Goal: Task Accomplishment & Management: Manage account settings

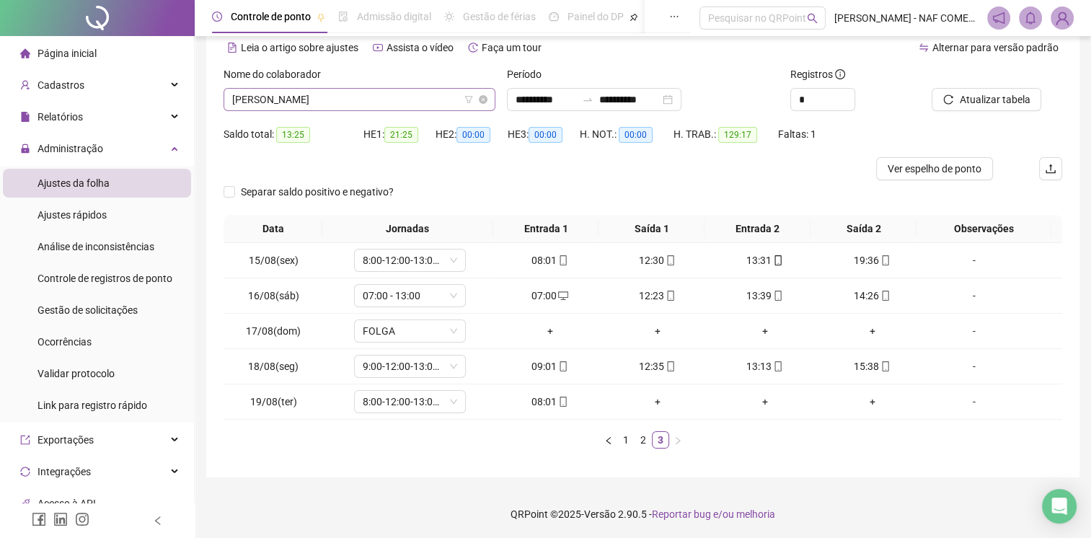
scroll to position [508, 0]
click at [416, 97] on span "[PERSON_NAME]" at bounding box center [359, 100] width 255 height 22
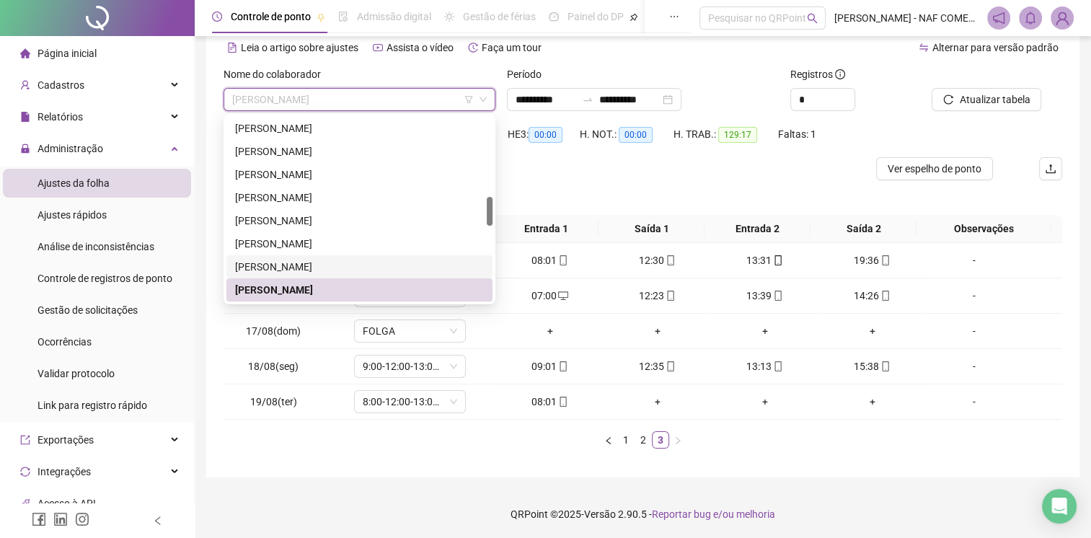
click at [348, 270] on div "[PERSON_NAME]" at bounding box center [359, 267] width 249 height 16
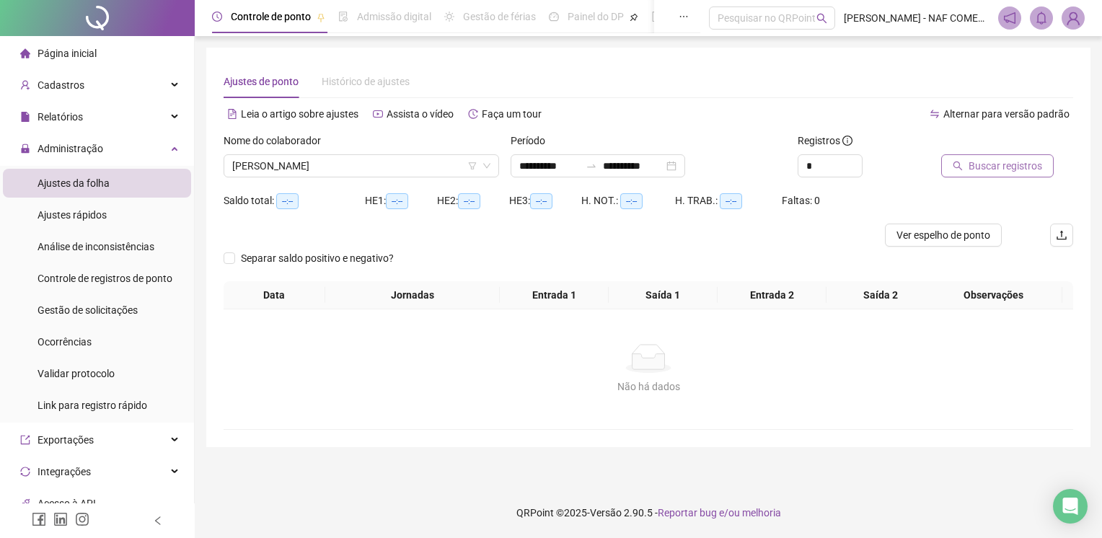
click at [997, 160] on span "Buscar registros" at bounding box center [1006, 166] width 74 height 16
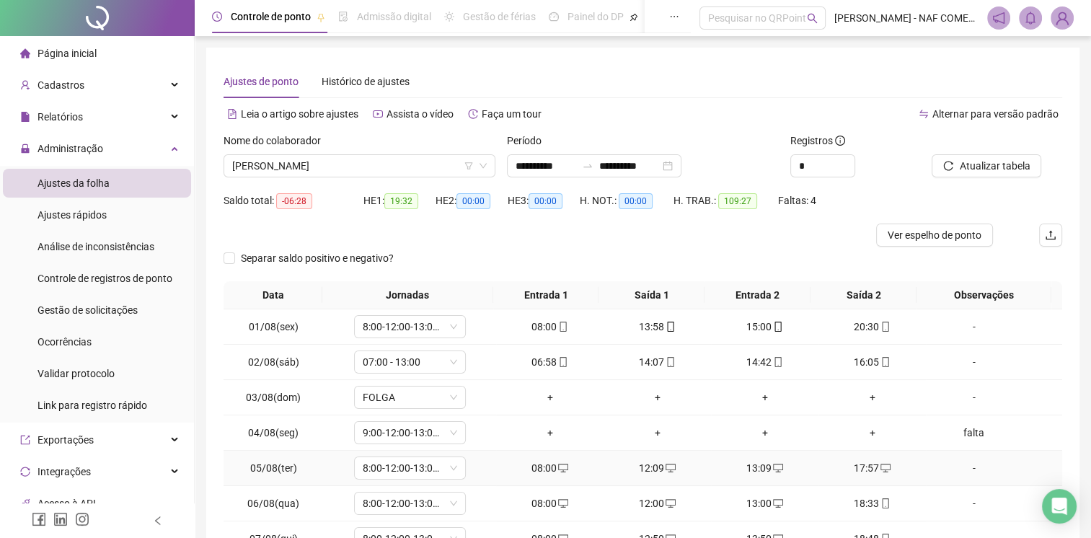
scroll to position [137, 0]
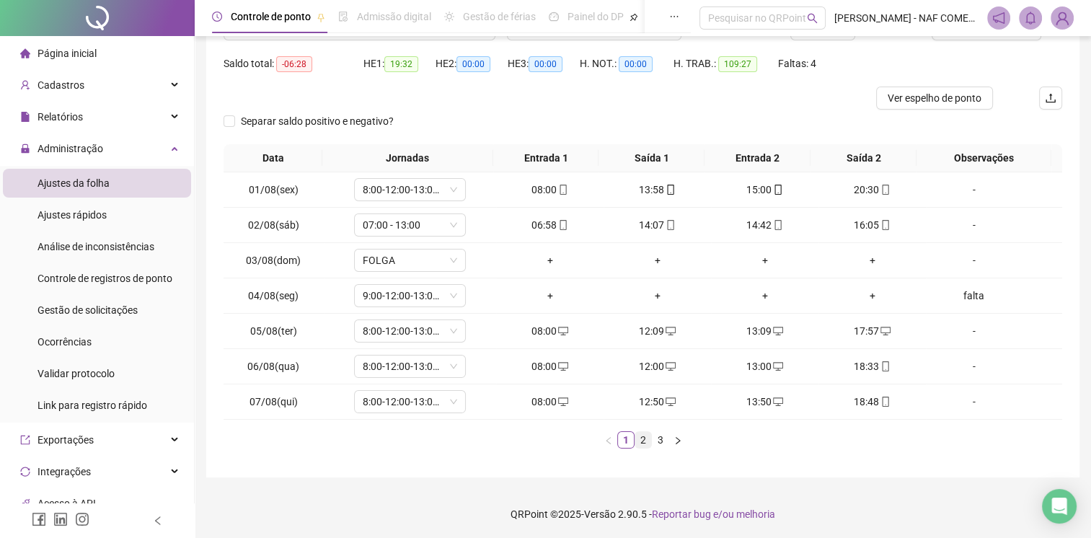
click at [645, 434] on link "2" at bounding box center [644, 440] width 16 height 16
click at [664, 436] on link "3" at bounding box center [661, 440] width 16 height 16
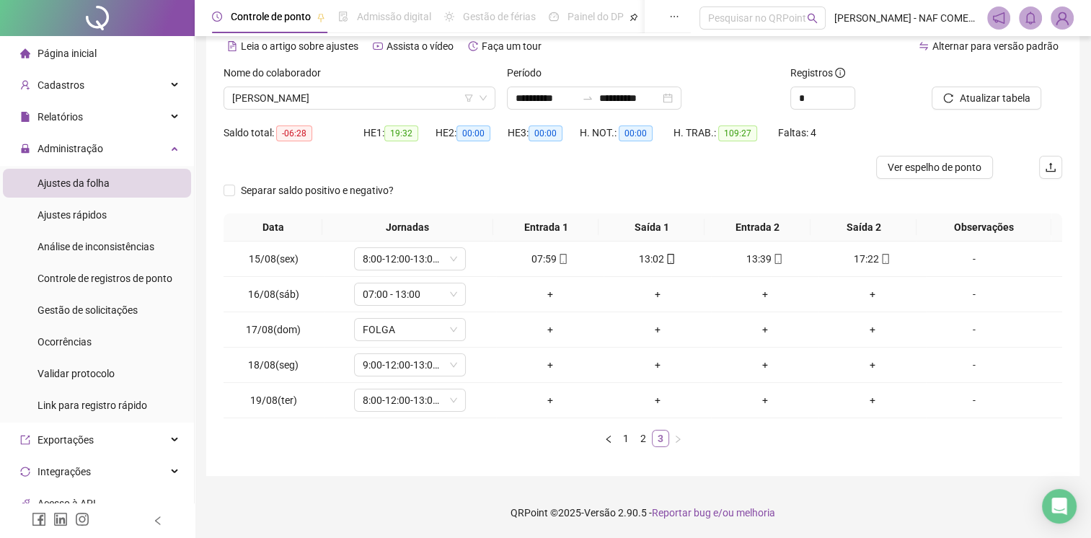
scroll to position [66, 0]
click at [967, 371] on div "-" at bounding box center [974, 367] width 85 height 16
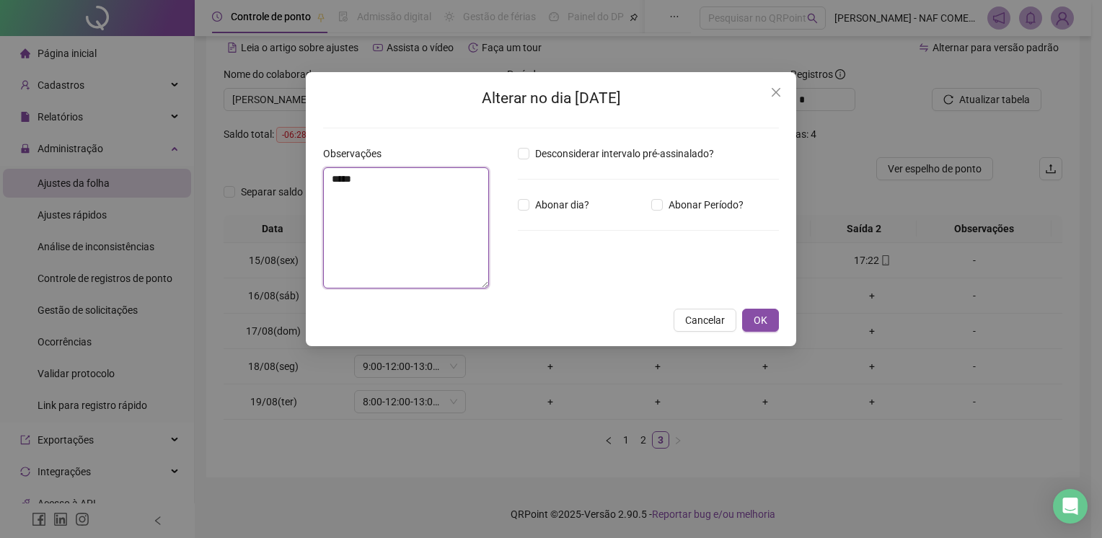
click at [444, 223] on textarea "*****" at bounding box center [406, 227] width 166 height 121
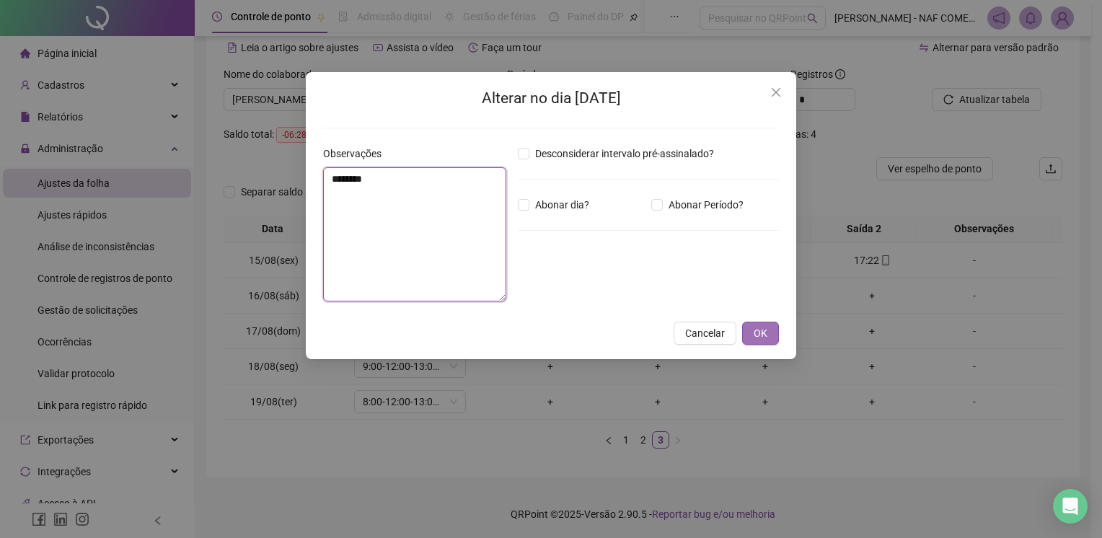
type textarea "********"
click at [763, 336] on span "OK" at bounding box center [761, 333] width 14 height 16
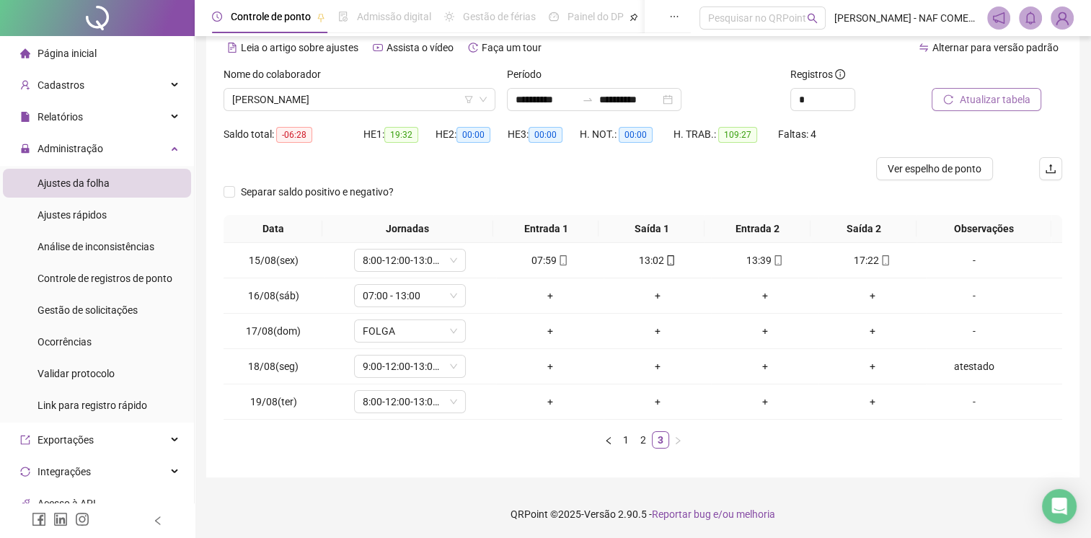
click at [980, 93] on span "Atualizar tabela" at bounding box center [994, 100] width 71 height 16
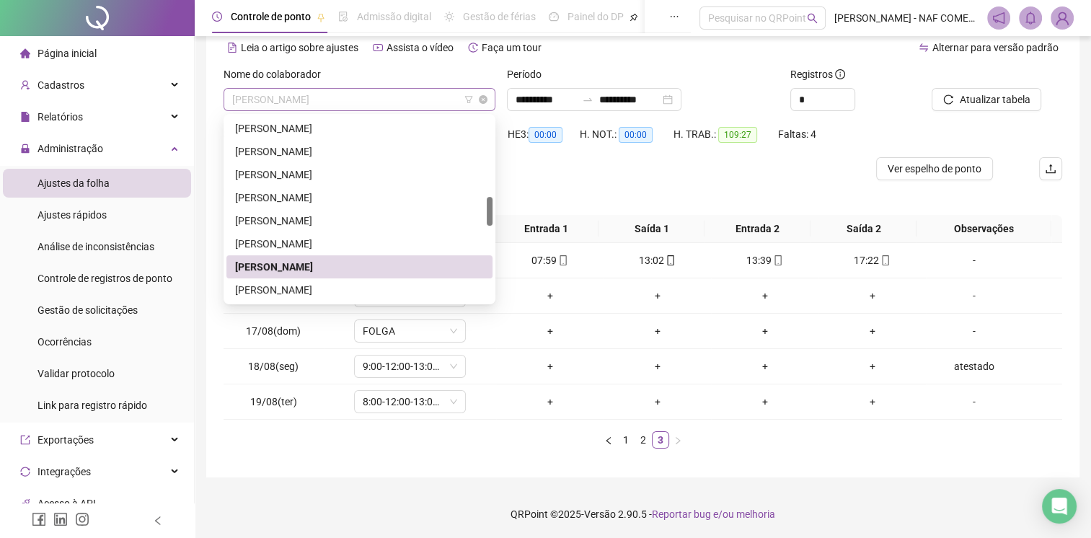
click at [381, 100] on span "[PERSON_NAME]" at bounding box center [359, 100] width 255 height 22
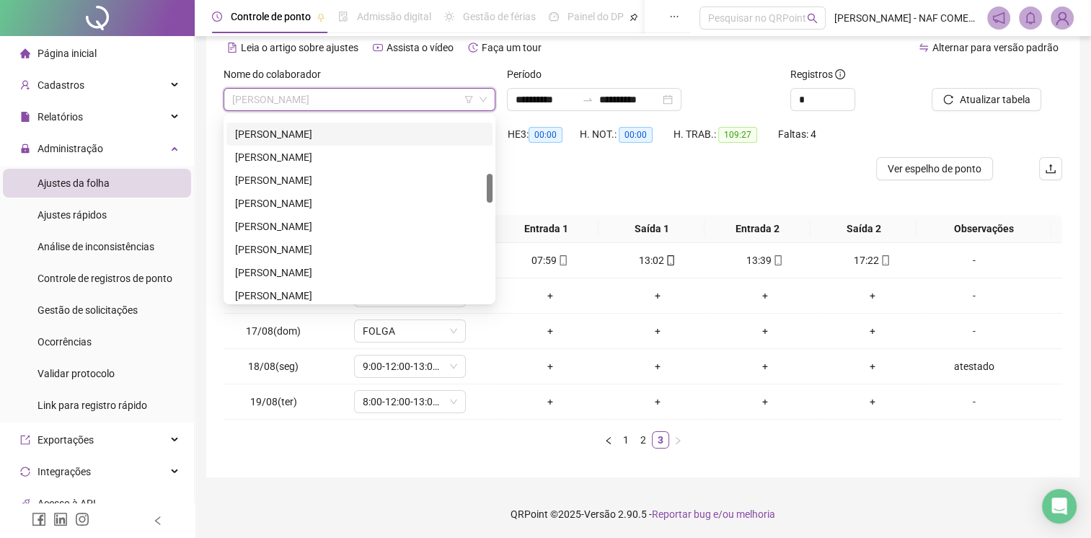
click at [273, 139] on div "[PERSON_NAME]" at bounding box center [359, 134] width 249 height 16
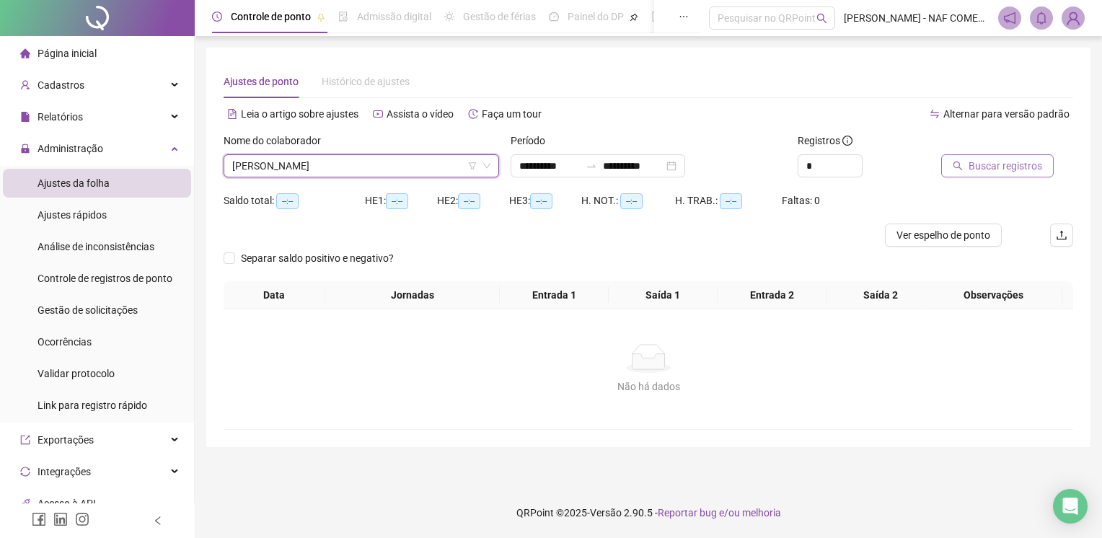
click at [1020, 165] on span "Buscar registros" at bounding box center [1006, 166] width 74 height 16
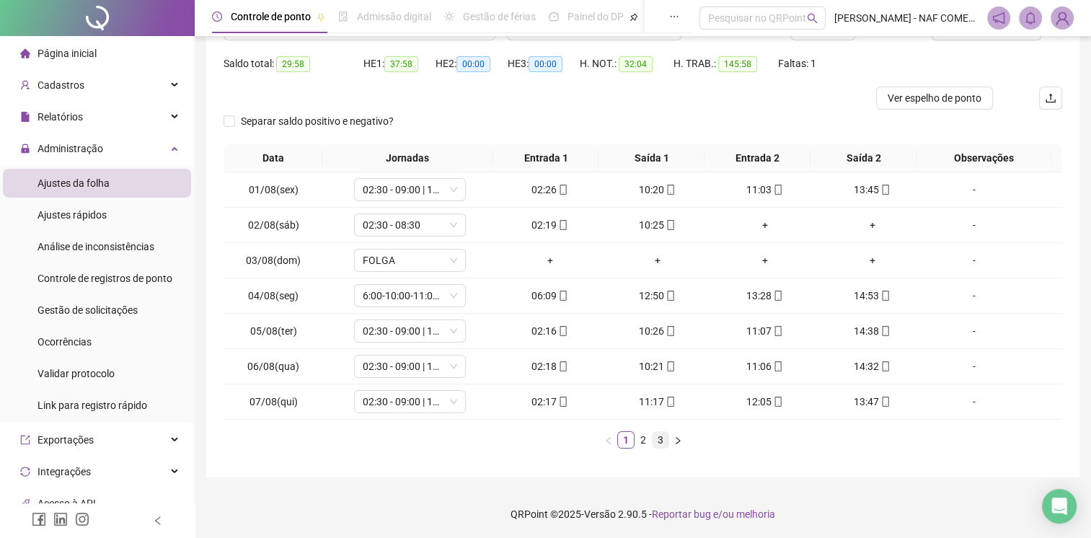
click at [664, 441] on link "3" at bounding box center [661, 440] width 16 height 16
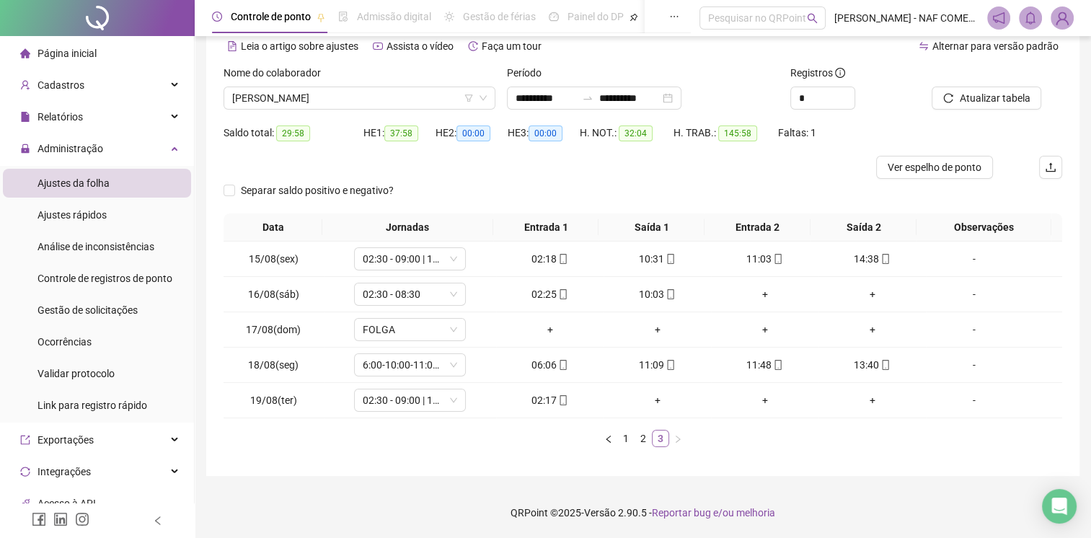
scroll to position [66, 0]
click at [648, 400] on div "+" at bounding box center [658, 402] width 96 height 16
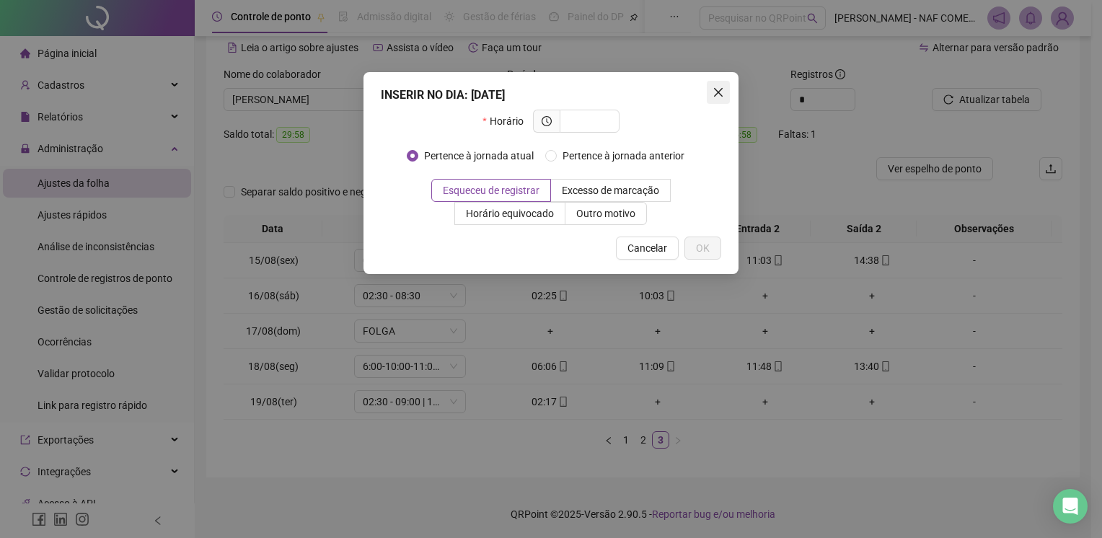
click at [721, 96] on icon "close" at bounding box center [719, 93] width 12 height 12
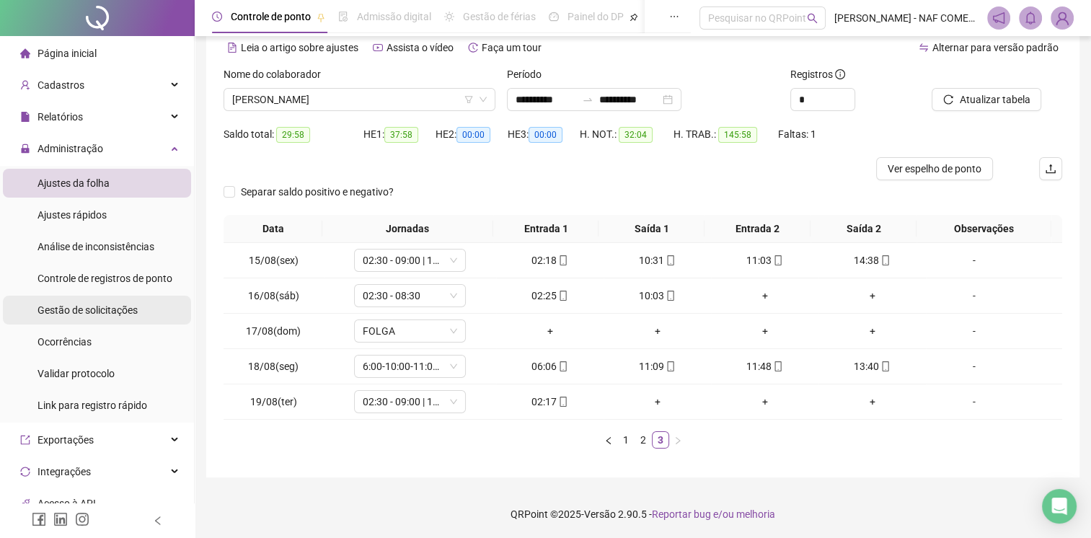
click at [92, 311] on span "Gestão de solicitações" at bounding box center [88, 310] width 100 height 12
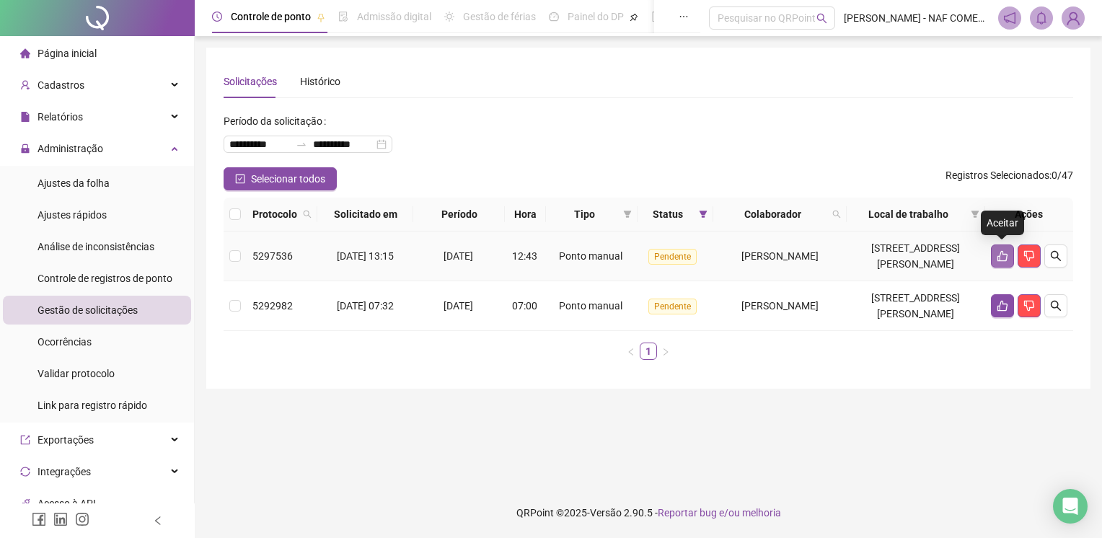
click at [1004, 258] on icon "like" at bounding box center [1003, 256] width 12 height 12
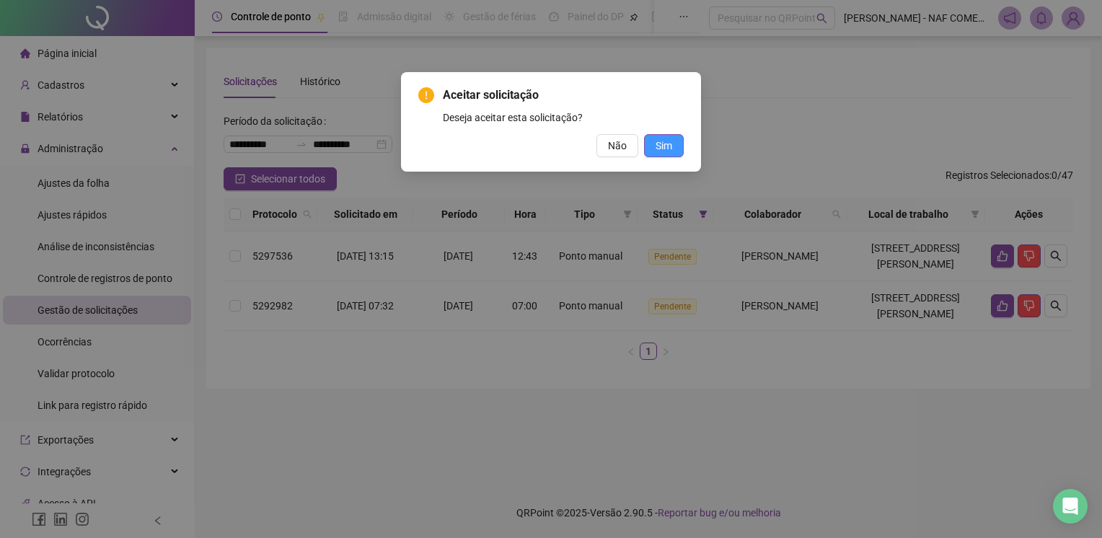
click at [671, 154] on button "Sim" at bounding box center [664, 145] width 40 height 23
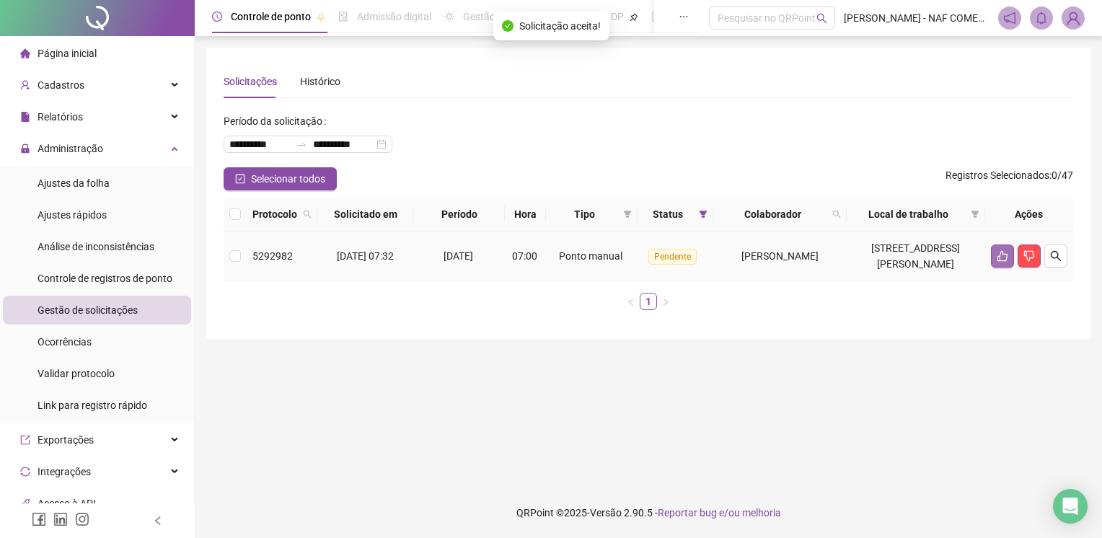
click at [1006, 258] on icon "like" at bounding box center [1003, 256] width 10 height 11
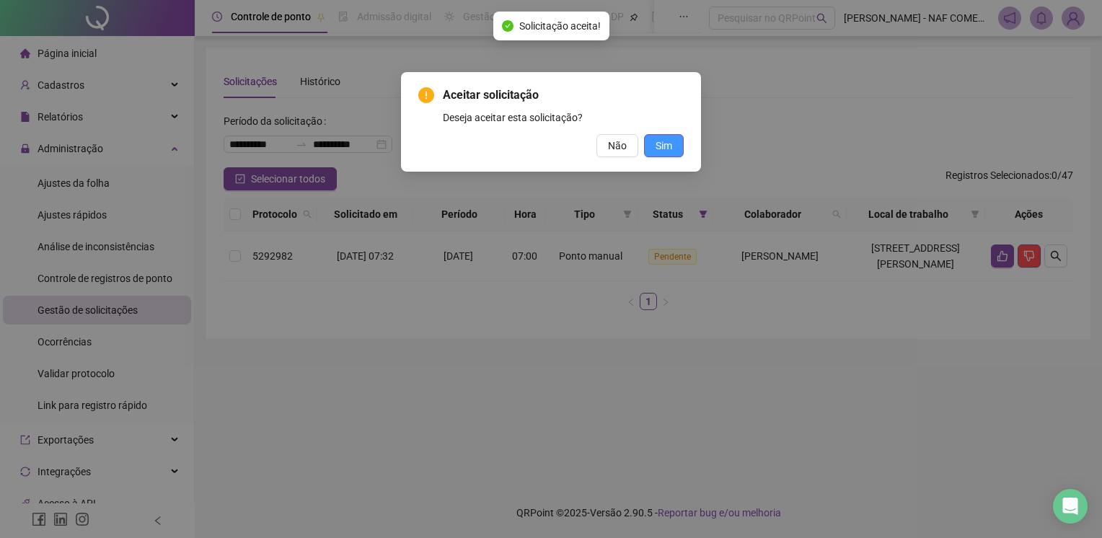
click at [674, 144] on button "Sim" at bounding box center [664, 145] width 40 height 23
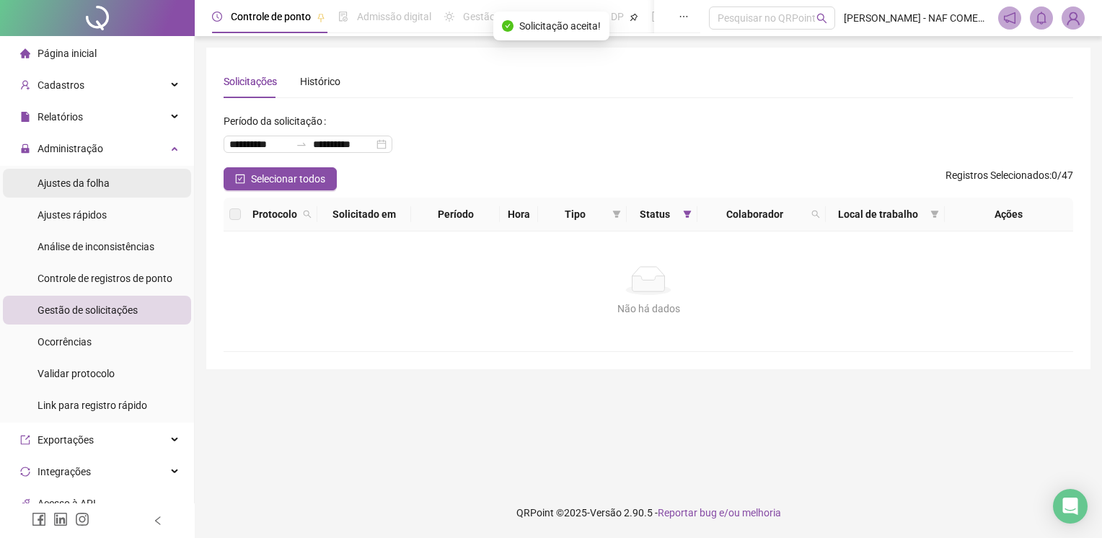
click at [87, 180] on span "Ajustes da folha" at bounding box center [74, 183] width 72 height 12
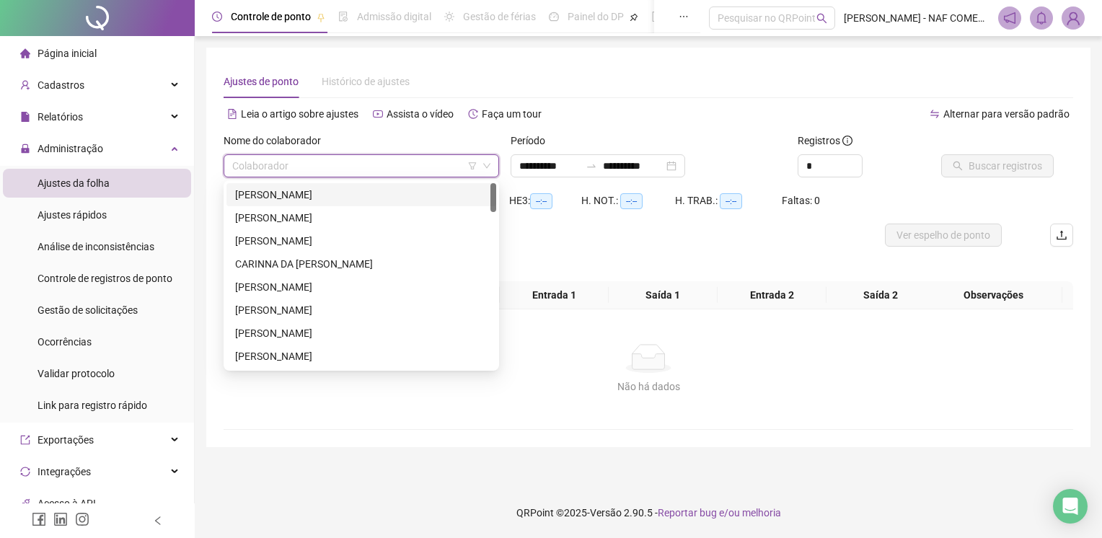
click at [388, 165] on input "search" at bounding box center [354, 166] width 245 height 22
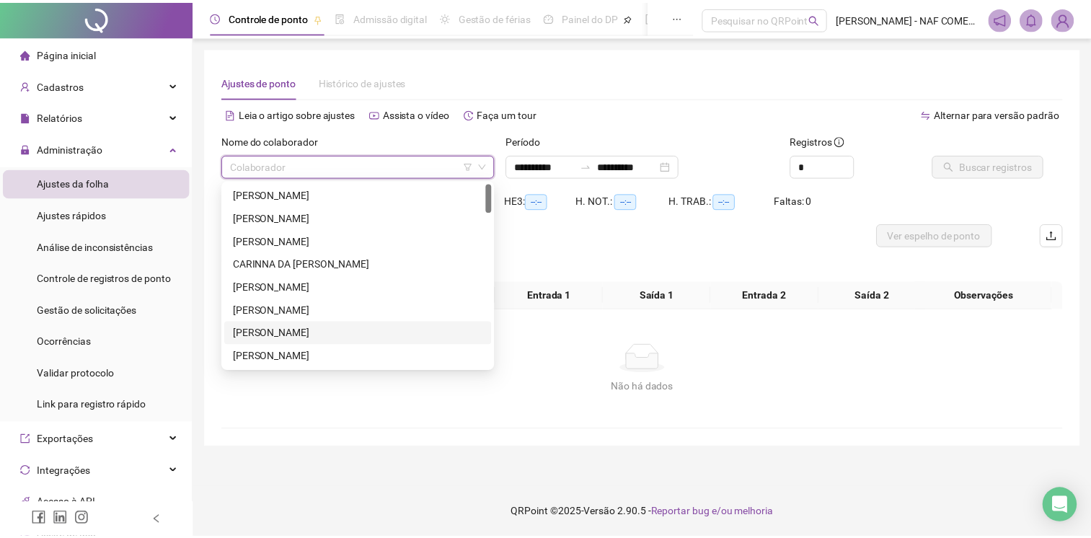
scroll to position [216, 0]
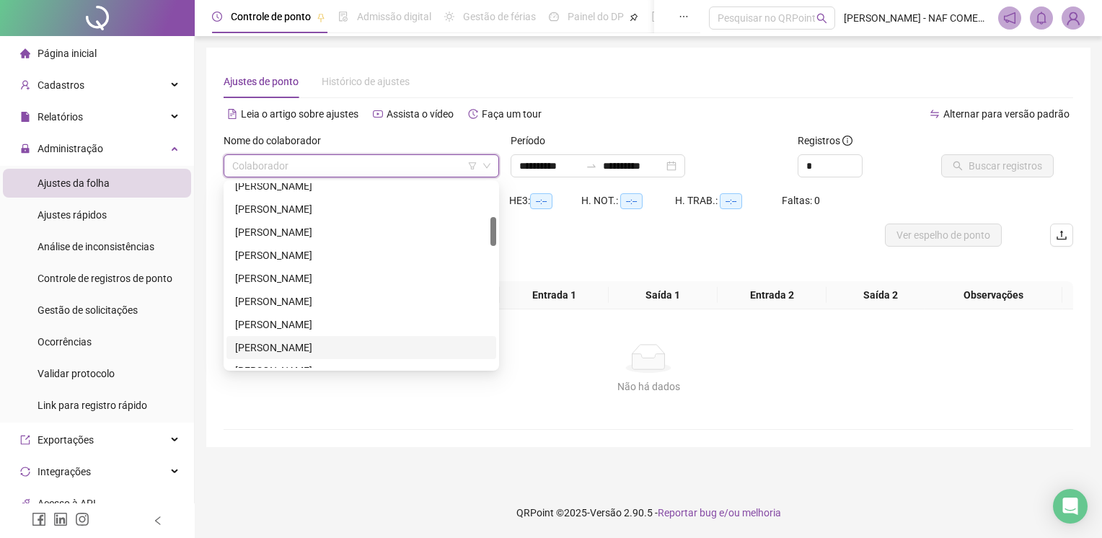
click at [286, 342] on div "[PERSON_NAME]" at bounding box center [361, 348] width 252 height 16
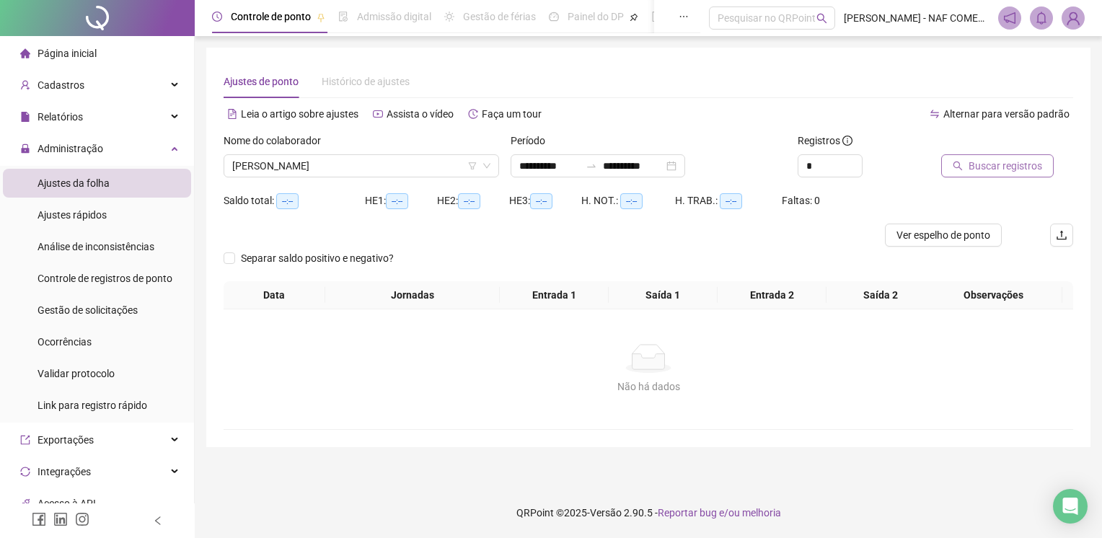
click at [982, 167] on span "Buscar registros" at bounding box center [1006, 166] width 74 height 16
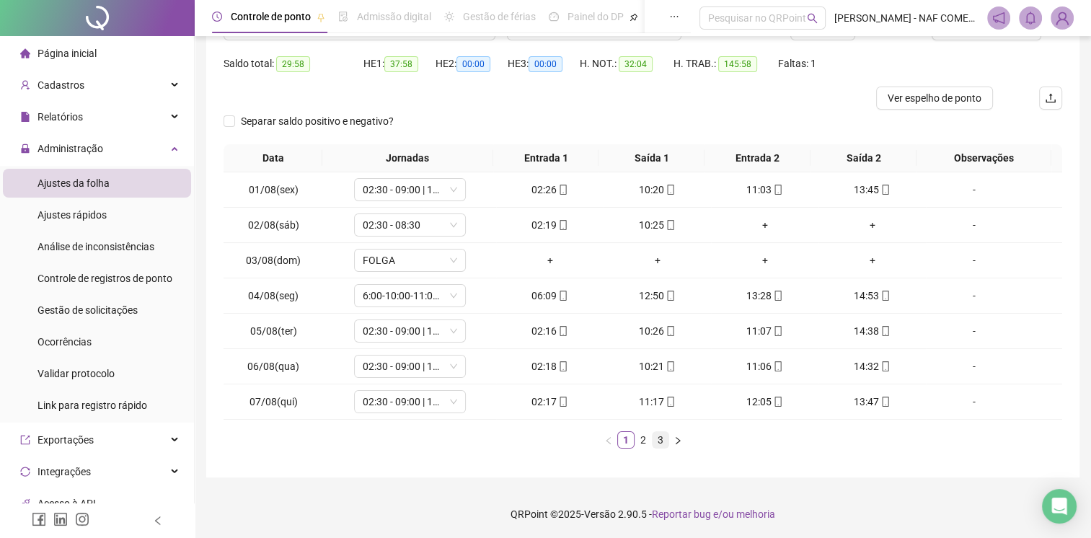
click at [667, 436] on link "3" at bounding box center [661, 440] width 16 height 16
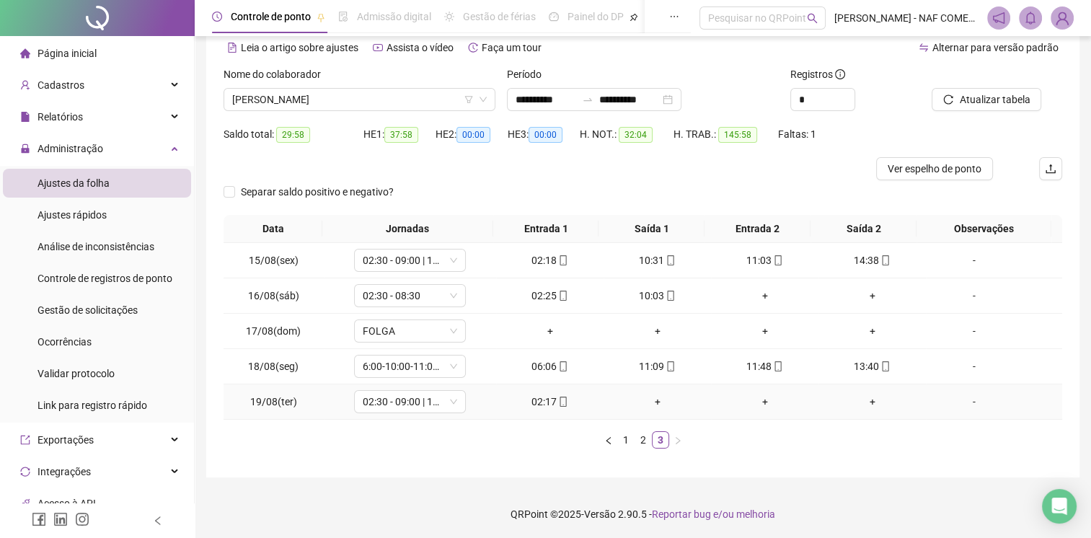
click at [659, 402] on div "+" at bounding box center [658, 402] width 96 height 16
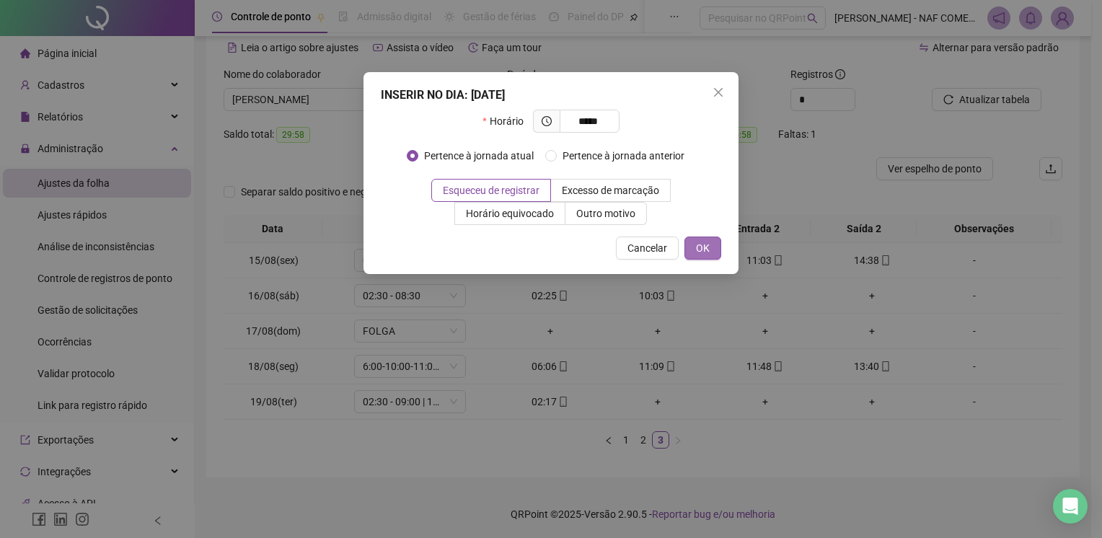
type input "*****"
click at [696, 252] on span "OK" at bounding box center [703, 248] width 14 height 16
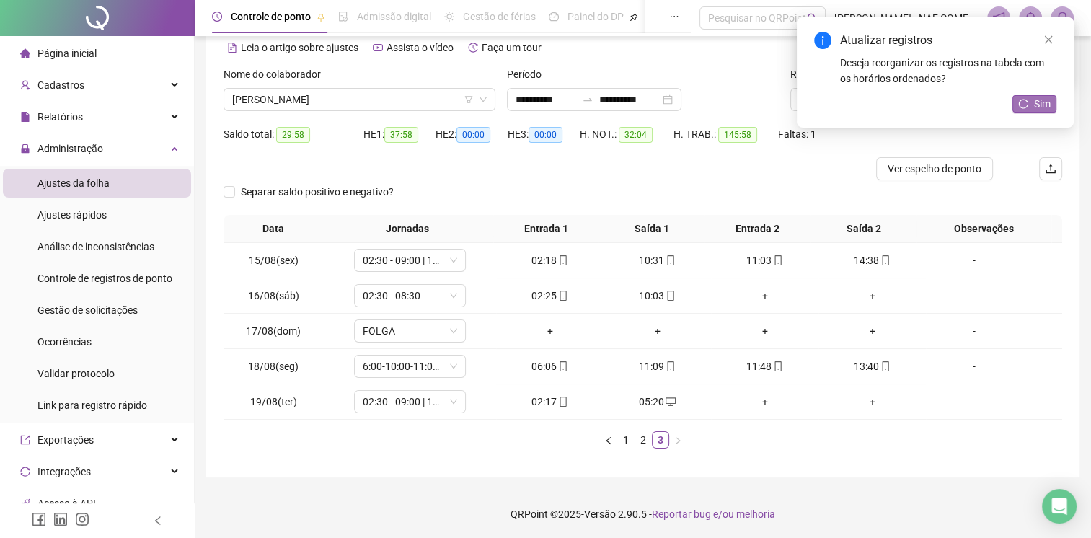
drag, startPoint x: 695, startPoint y: 252, endPoint x: 1041, endPoint y: 105, distance: 375.6
click at [1041, 105] on span "Sim" at bounding box center [1042, 104] width 17 height 16
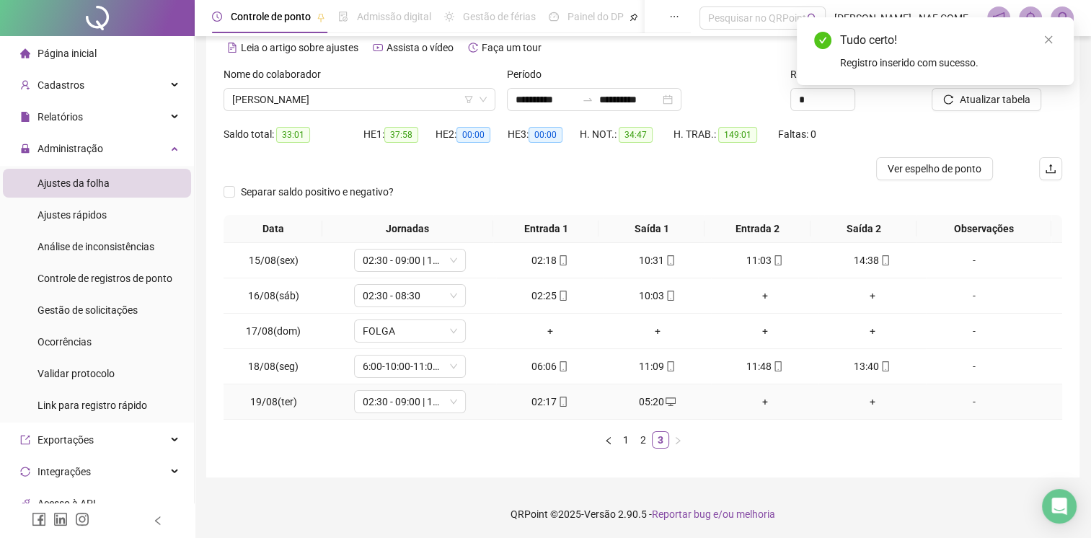
click at [965, 400] on div "-" at bounding box center [974, 402] width 85 height 16
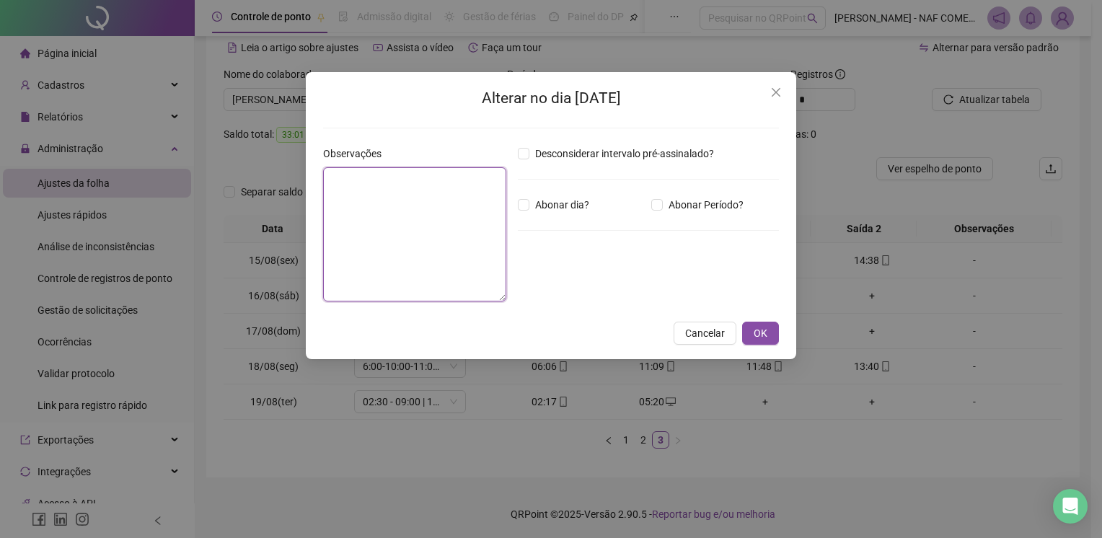
click at [460, 217] on textarea at bounding box center [414, 234] width 183 height 134
type textarea "*********"
click at [768, 336] on button "OK" at bounding box center [760, 333] width 37 height 23
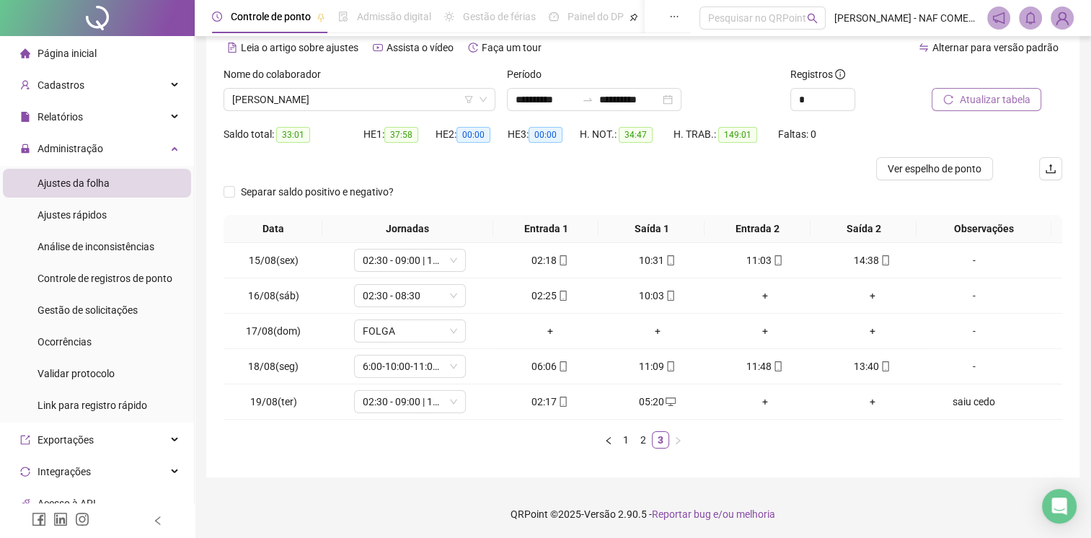
click at [1005, 92] on span "Atualizar tabela" at bounding box center [994, 100] width 71 height 16
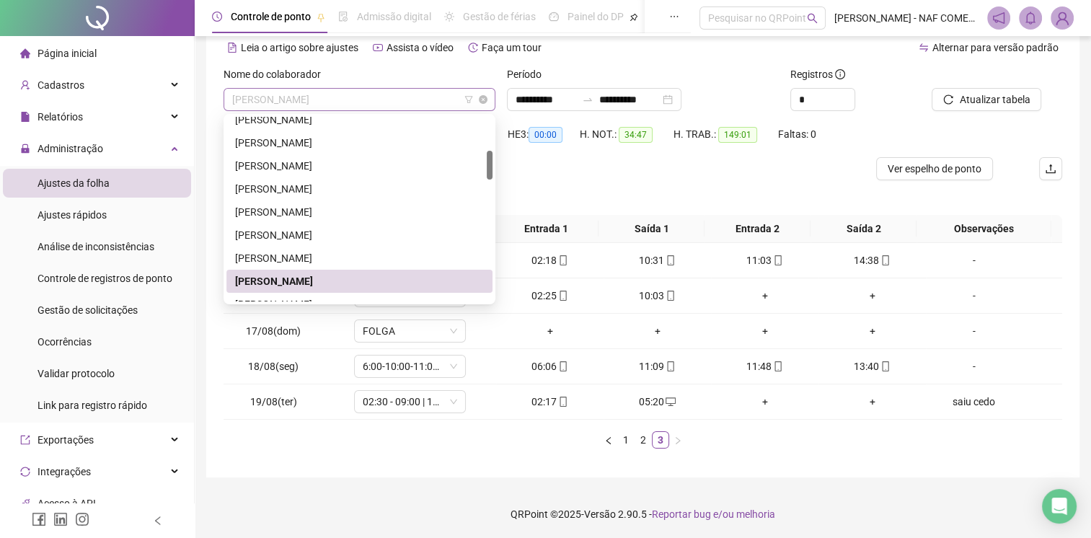
click at [338, 98] on span "[PERSON_NAME]" at bounding box center [359, 100] width 255 height 22
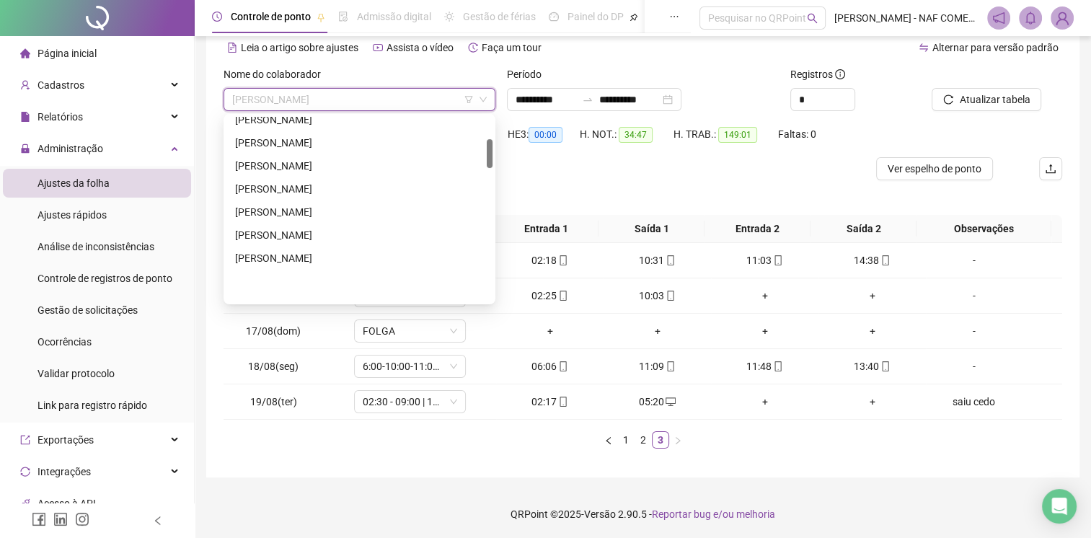
scroll to position [144, 0]
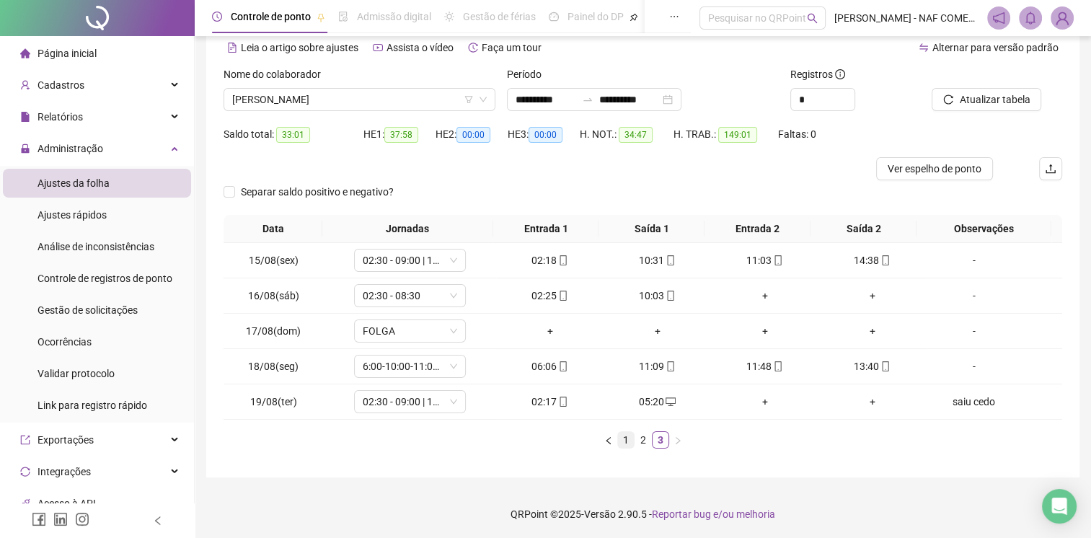
click at [618, 444] on link "1" at bounding box center [626, 440] width 16 height 16
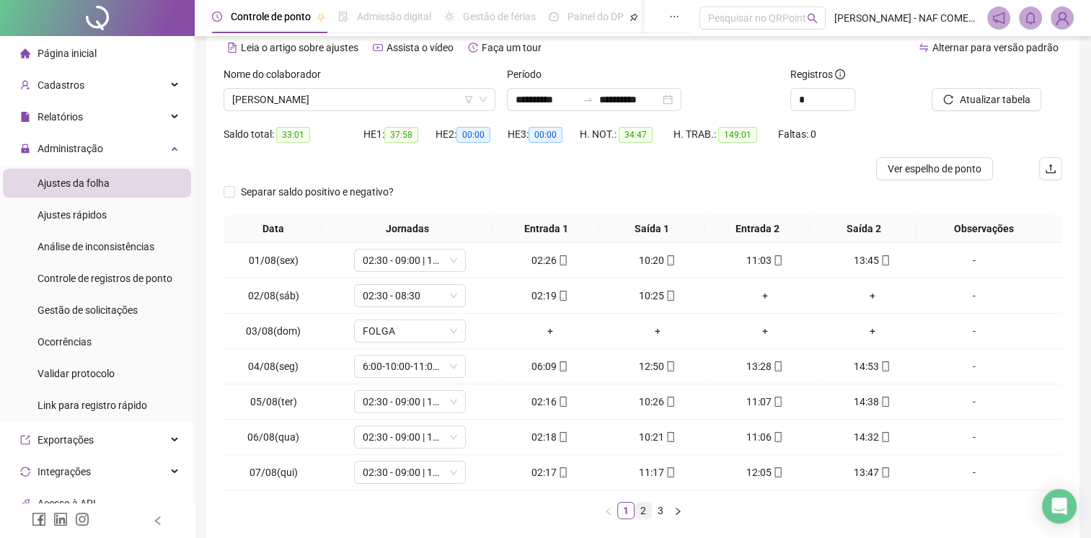
click at [638, 511] on link "2" at bounding box center [644, 511] width 16 height 16
click at [655, 510] on link "3" at bounding box center [661, 511] width 16 height 16
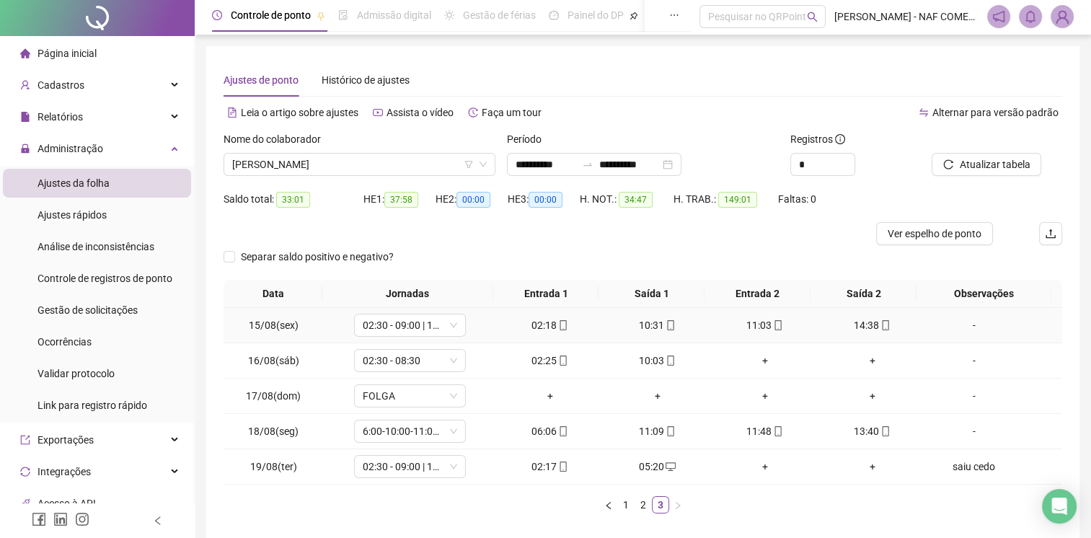
scroll to position [0, 0]
drag, startPoint x: 558, startPoint y: 263, endPoint x: 434, endPoint y: 529, distance: 293.3
drag, startPoint x: 434, startPoint y: 529, endPoint x: 695, endPoint y: 138, distance: 470.2
click at [695, 138] on div "Período" at bounding box center [643, 144] width 272 height 22
click at [638, 131] on div "Leia o artigo sobre ajustes Assista o vídeo Faça um tour" at bounding box center [434, 121] width 420 height 23
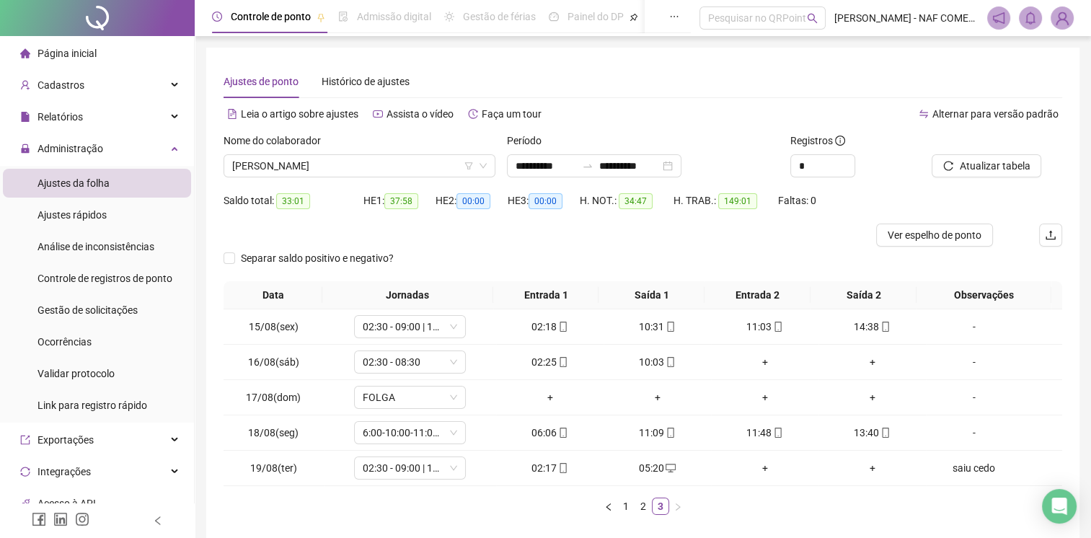
click at [704, 58] on div "**********" at bounding box center [643, 296] width 874 height 496
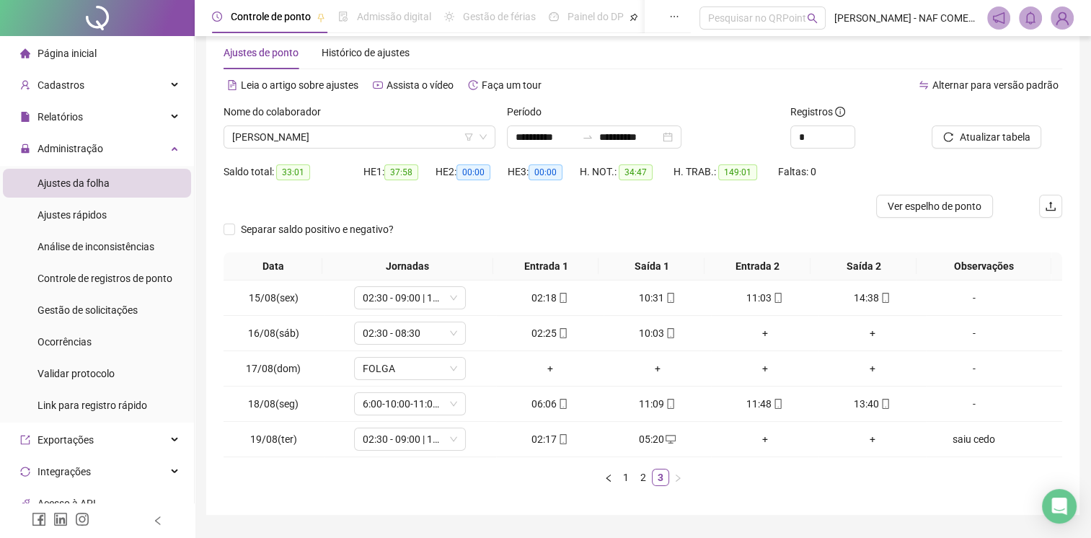
scroll to position [66, 0]
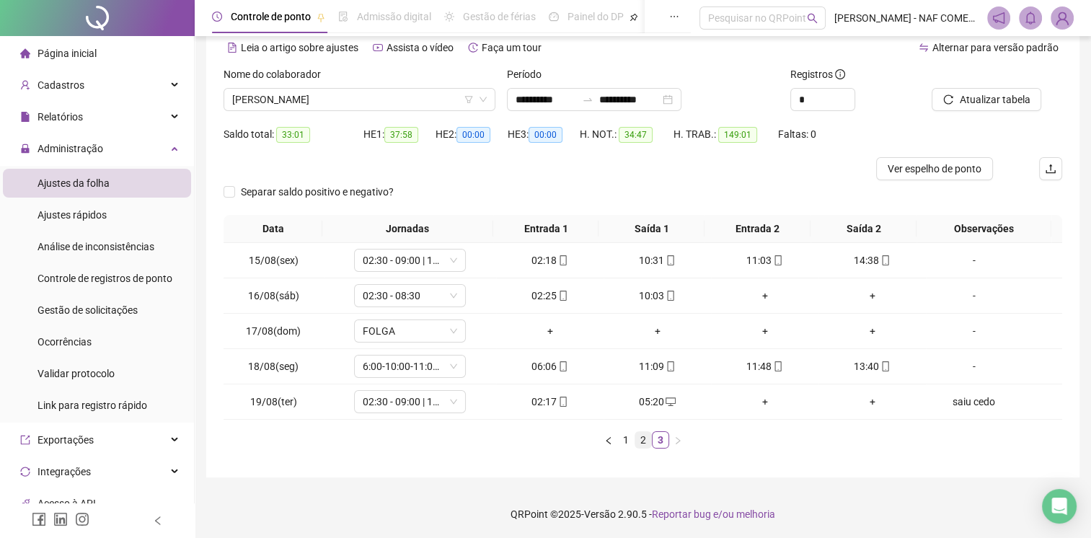
click at [645, 437] on link "2" at bounding box center [644, 440] width 16 height 16
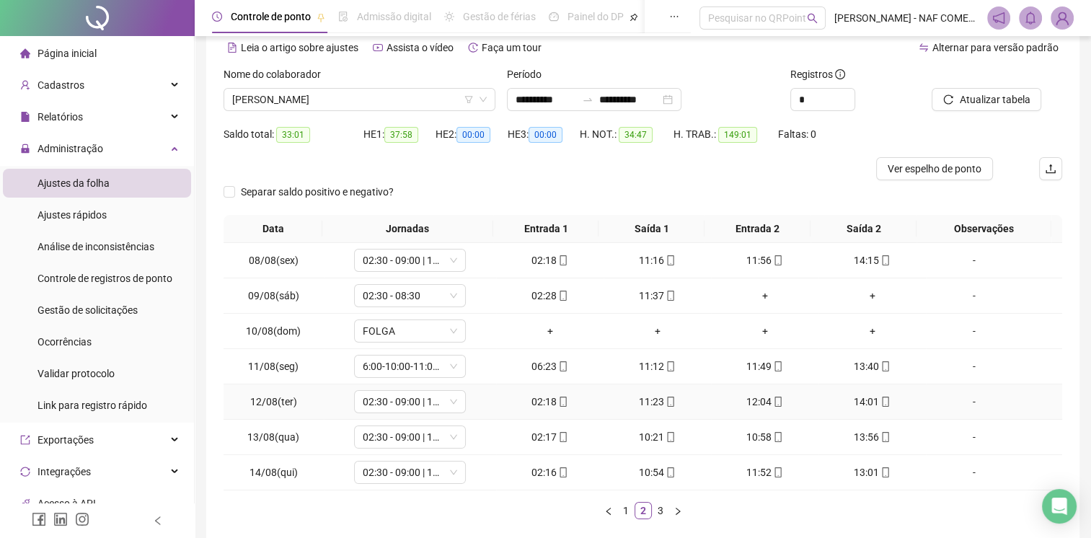
scroll to position [137, 0]
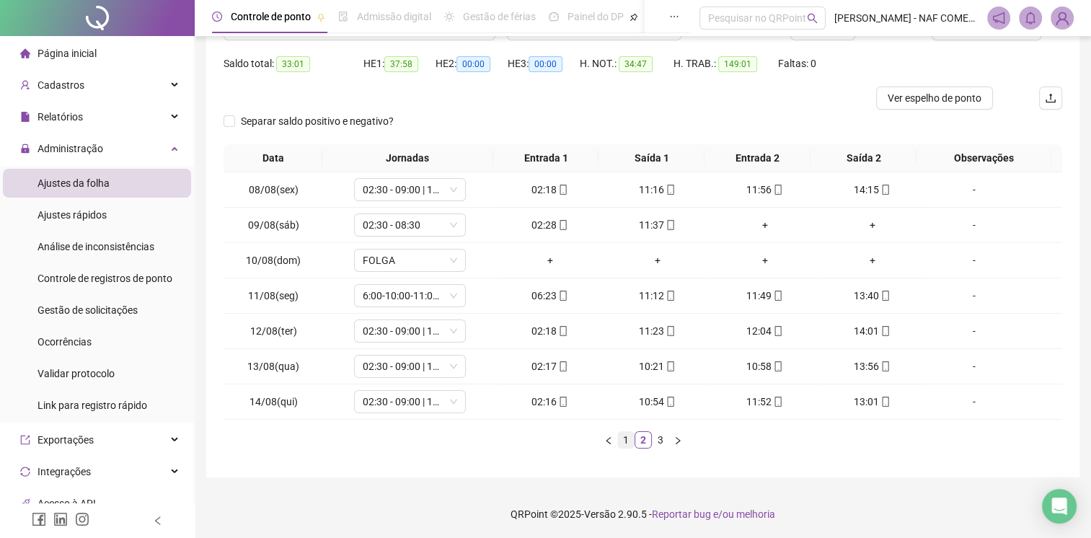
click at [624, 441] on link "1" at bounding box center [626, 440] width 16 height 16
click at [649, 437] on link "2" at bounding box center [644, 440] width 16 height 16
click at [658, 437] on link "3" at bounding box center [661, 440] width 16 height 16
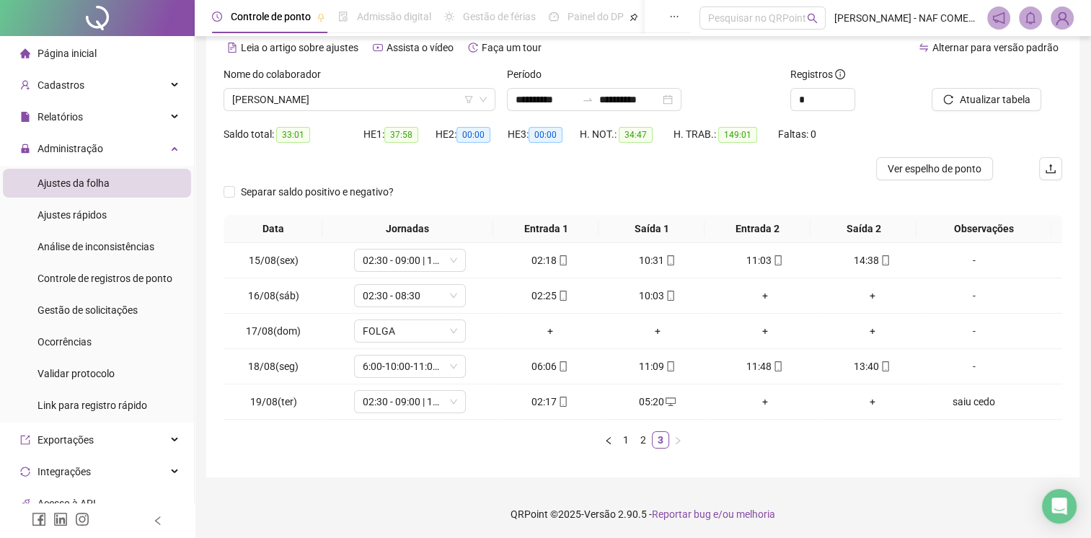
scroll to position [66, 0]
click at [643, 441] on link "2" at bounding box center [644, 440] width 16 height 16
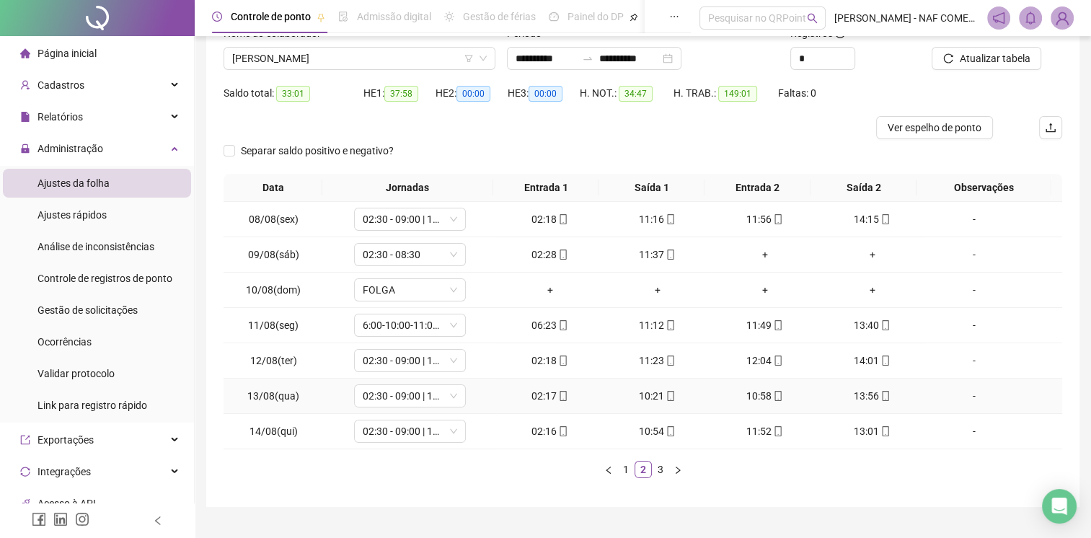
scroll to position [137, 0]
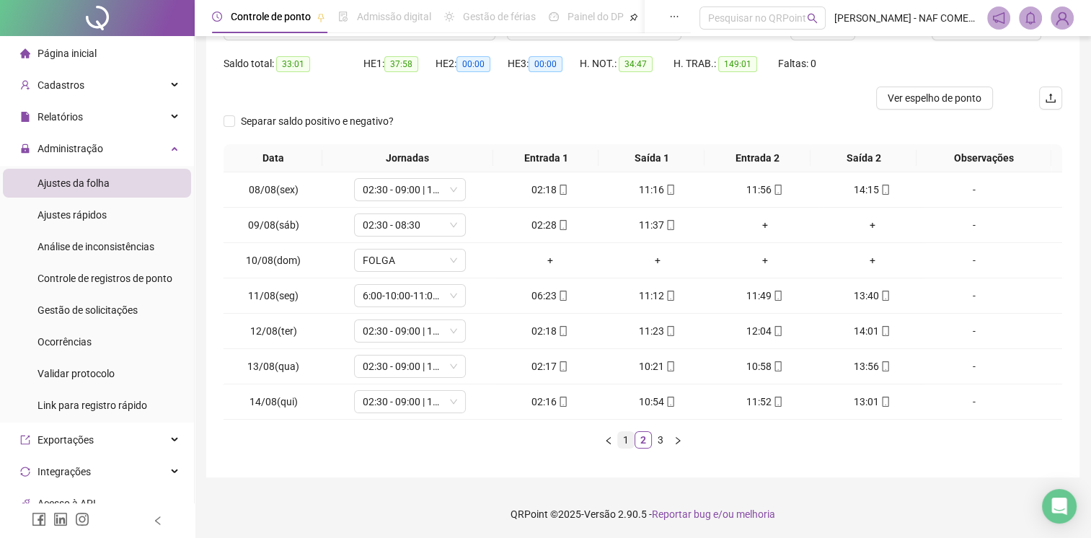
click at [625, 444] on link "1" at bounding box center [626, 440] width 16 height 16
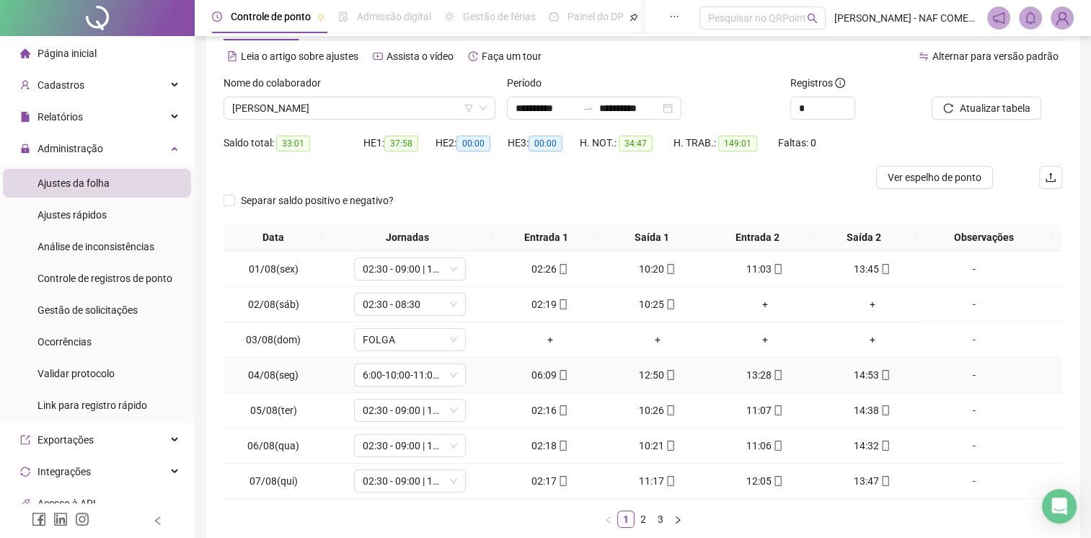
scroll to position [0, 0]
